Goal: Transaction & Acquisition: Download file/media

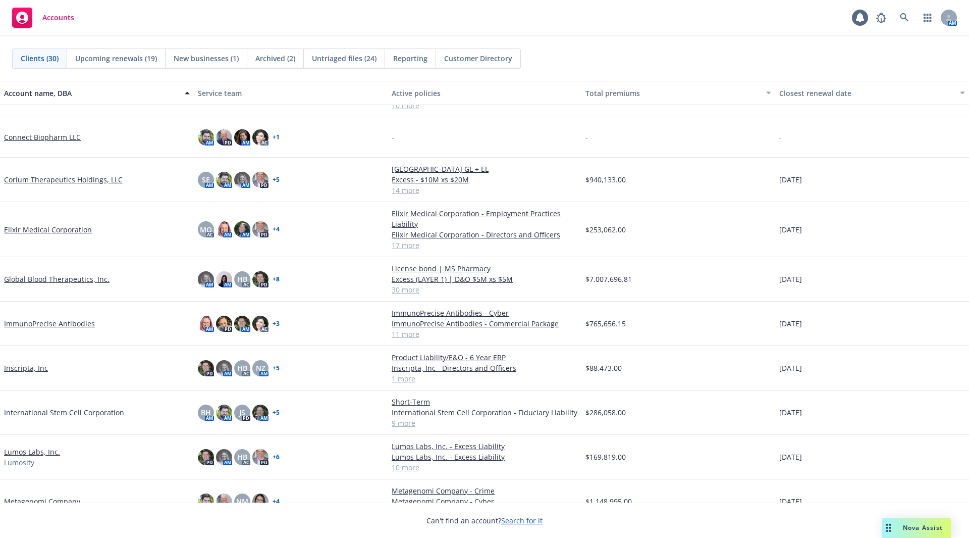
scroll to position [322, 0]
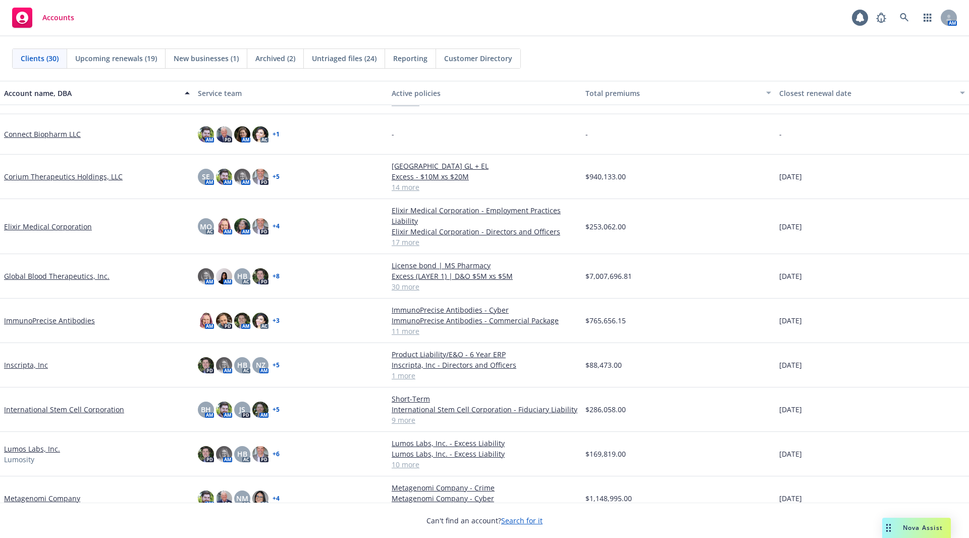
click at [81, 319] on link "ImmunoPrecise Antibodies" at bounding box center [49, 320] width 91 height 11
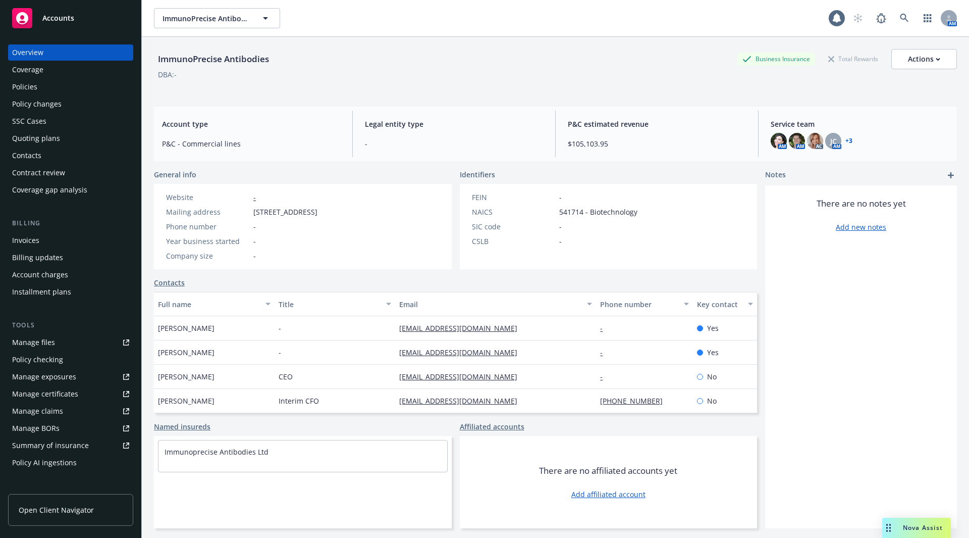
click at [58, 347] on link "Manage files" at bounding box center [70, 342] width 125 height 16
click at [37, 66] on div "Coverage" at bounding box center [27, 70] width 31 height 16
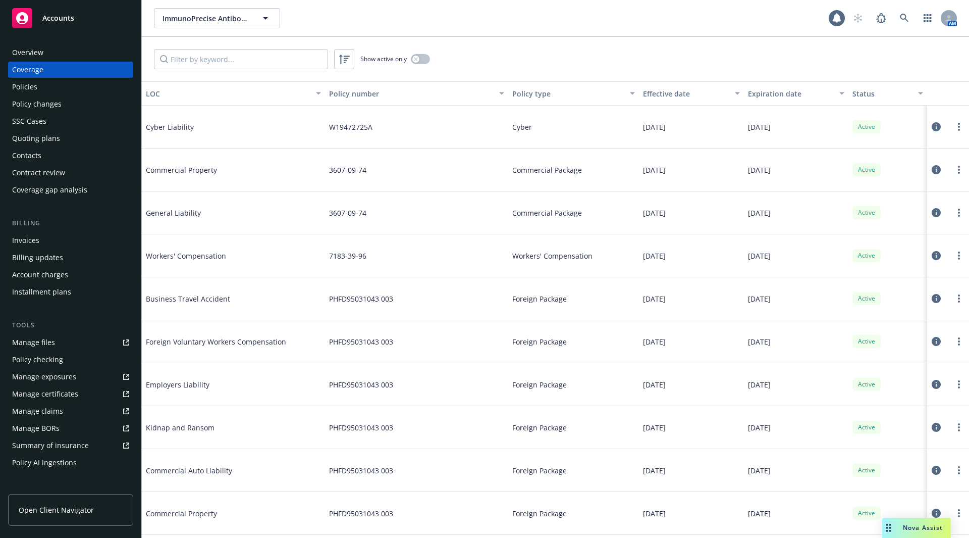
click at [38, 86] on div "Policies" at bounding box center [70, 87] width 117 height 16
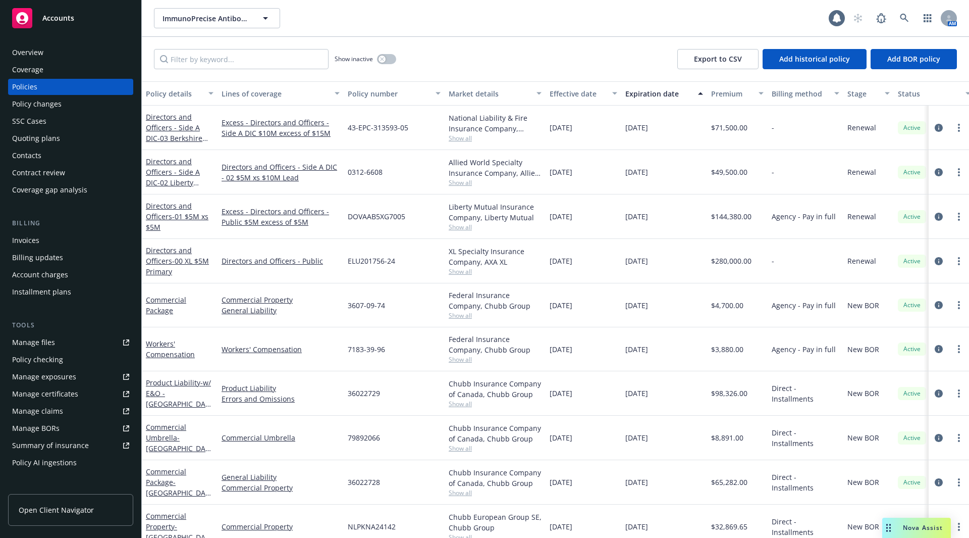
click at [587, 30] on div "ImmunoPrecise Antibodies ImmunoPrecise Antibodies 1 AM" at bounding box center [555, 18] width 827 height 36
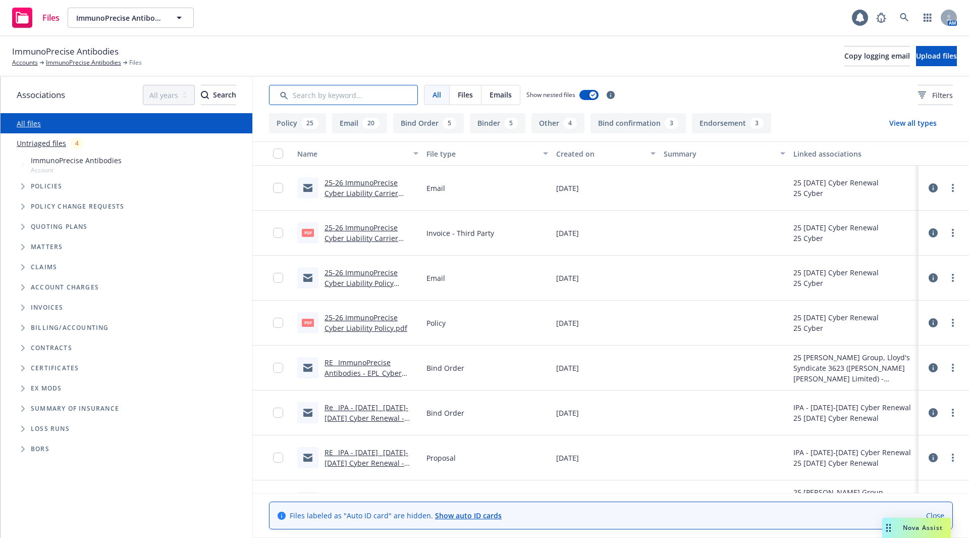
click at [322, 98] on input "Search by keyword..." at bounding box center [343, 95] width 149 height 20
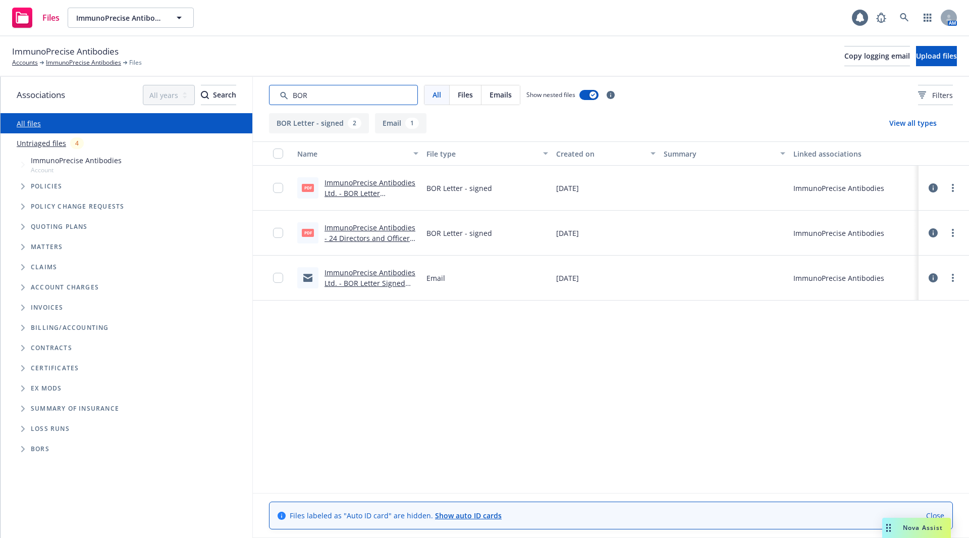
type input "BOR"
click at [381, 194] on link "ImmunoPrecise Antibodies Ltd. - BOR Letter Signed.pdf" at bounding box center [370, 193] width 91 height 31
click at [384, 278] on link "ImmunoPrecise Antibodies Ltd. - BOR Letter Signed and emailed to [DEMOGRAPHIC_D…" at bounding box center [370, 294] width 91 height 52
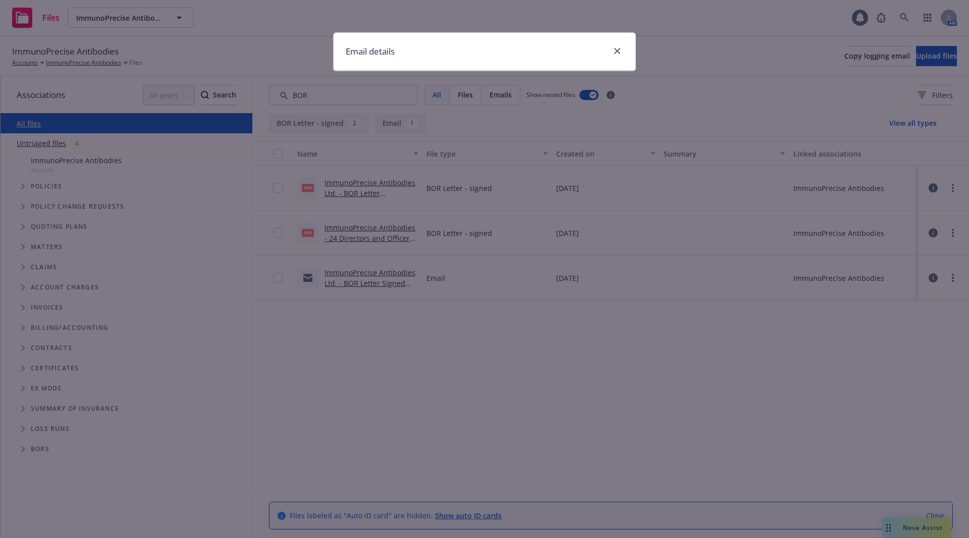
click at [370, 286] on div "Email details" at bounding box center [484, 269] width 969 height 538
click at [622, 49] on link "close" at bounding box center [617, 51] width 12 height 12
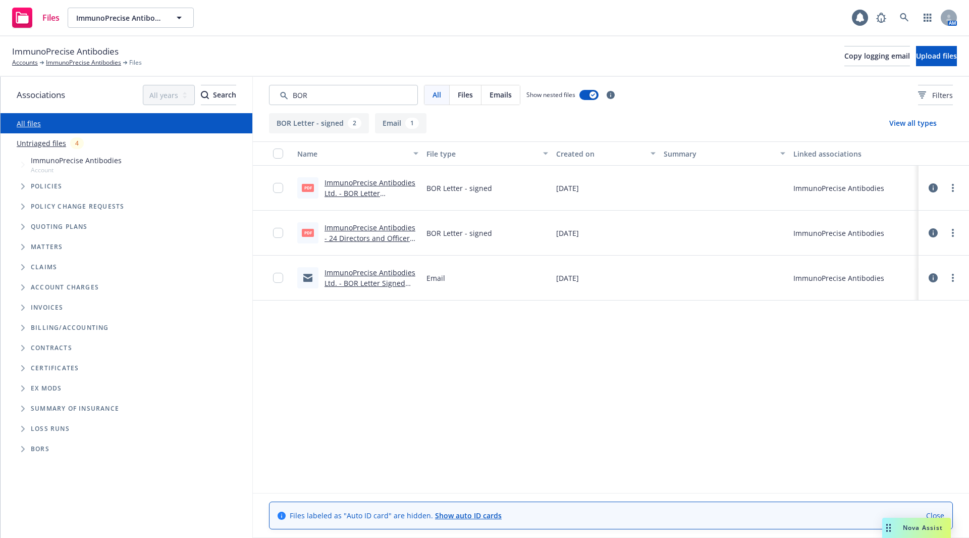
click at [377, 286] on link "ImmunoPrecise Antibodies Ltd. - BOR Letter Signed and emailed to [DEMOGRAPHIC_D…" at bounding box center [370, 294] width 91 height 52
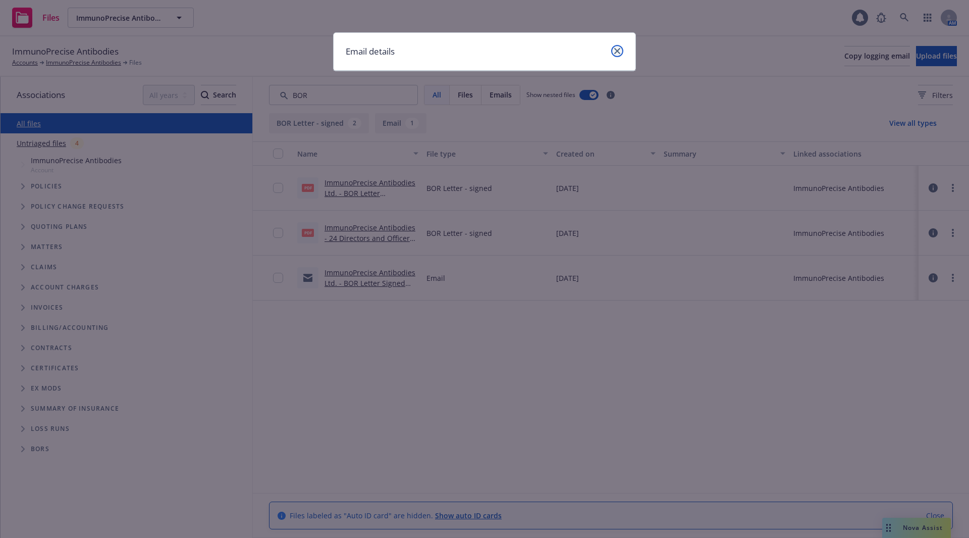
click at [613, 56] on link "close" at bounding box center [617, 51] width 12 height 12
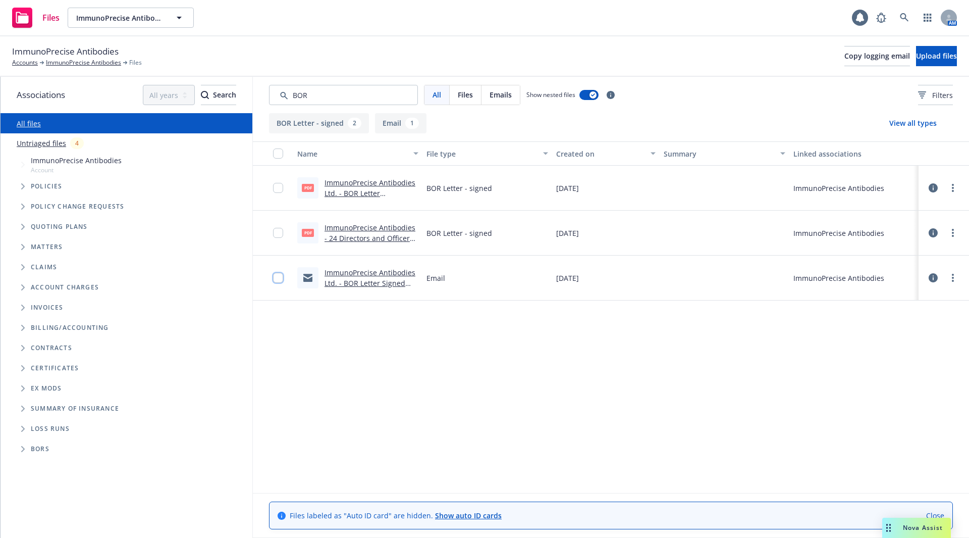
click at [281, 281] on input "checkbox" at bounding box center [278, 278] width 10 height 10
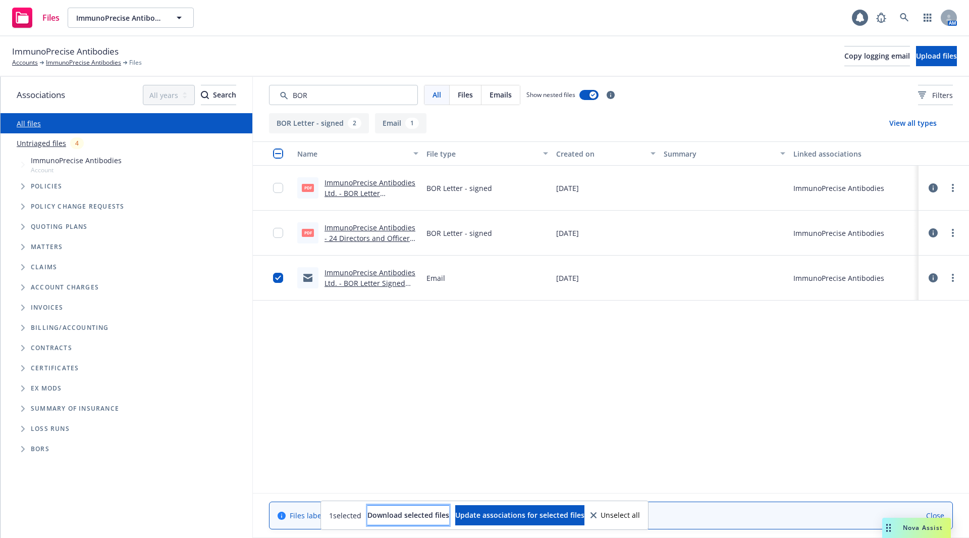
click at [409, 517] on span "Download selected files" at bounding box center [409, 515] width 82 height 10
